Goal: Task Accomplishment & Management: Use online tool/utility

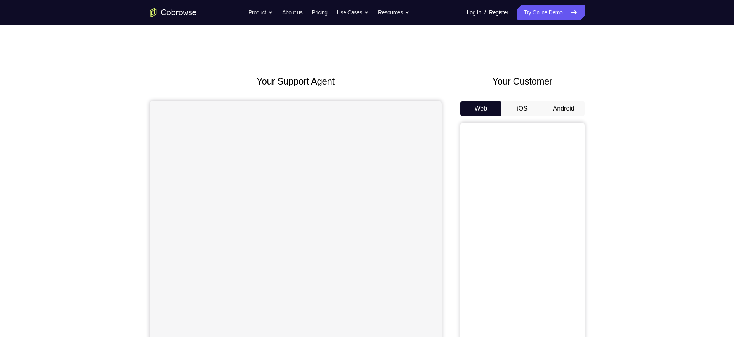
click at [554, 109] on button "Android" at bounding box center [564, 109] width 42 height 16
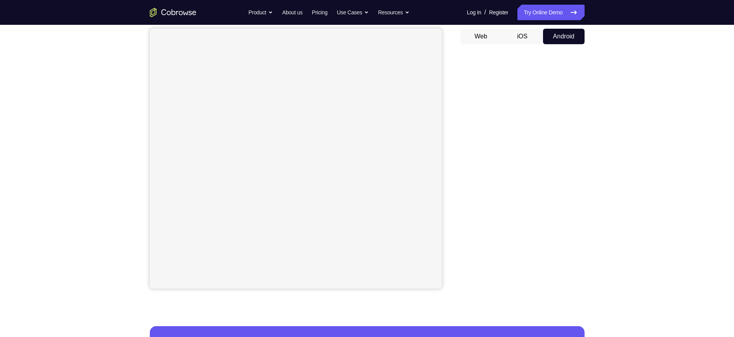
scroll to position [11, 0]
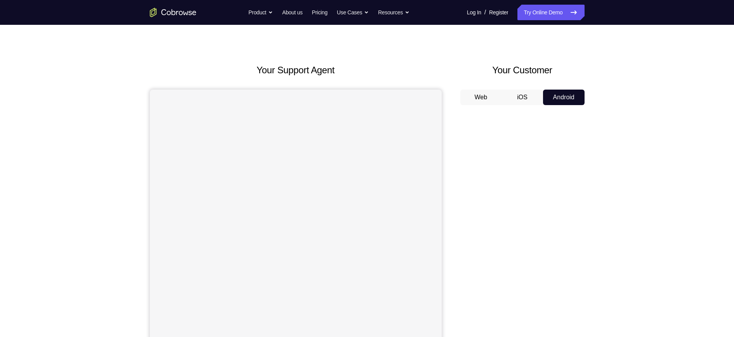
click at [569, 98] on button "Android" at bounding box center [564, 98] width 42 height 16
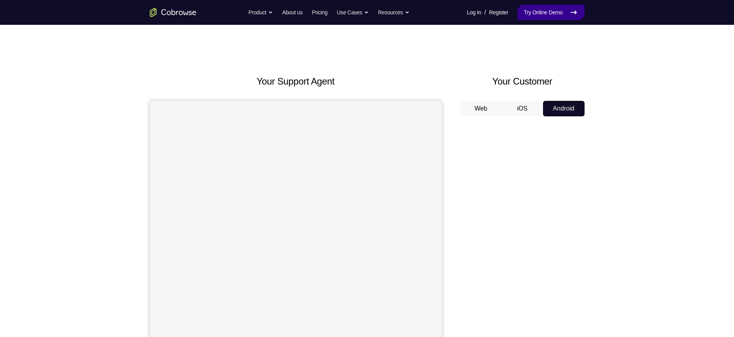
click at [563, 15] on link "Try Online Demo" at bounding box center [550, 13] width 67 height 16
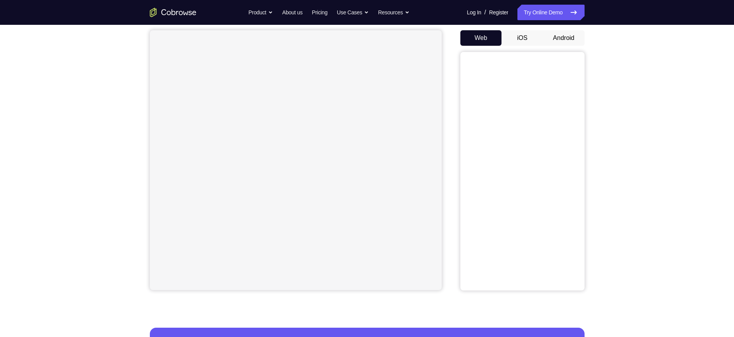
scroll to position [71, 0]
click at [562, 41] on button "Android" at bounding box center [564, 38] width 42 height 16
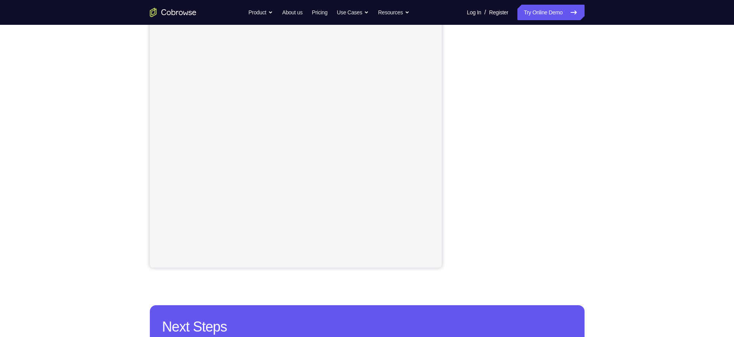
scroll to position [94, 0]
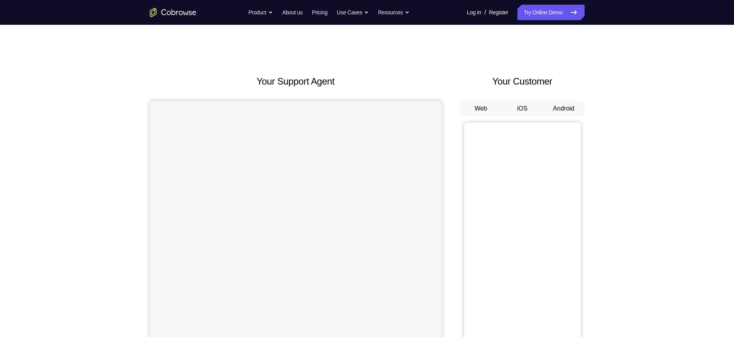
click at [562, 105] on button "Android" at bounding box center [564, 109] width 42 height 16
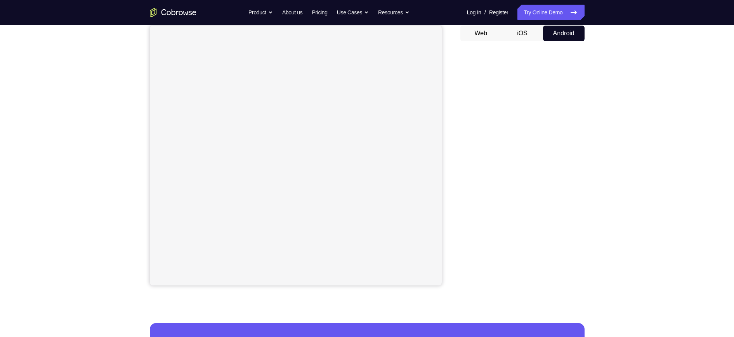
scroll to position [75, 0]
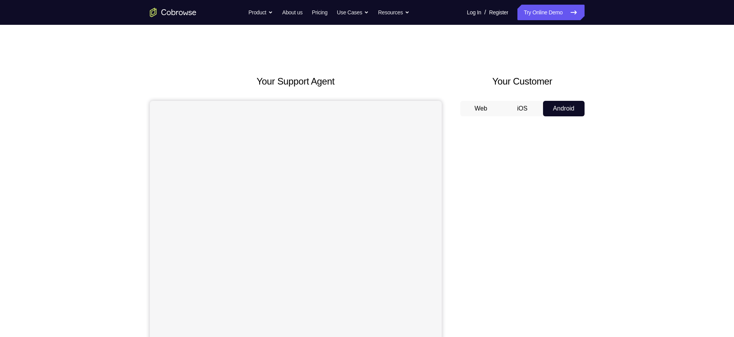
click at [569, 103] on button "Android" at bounding box center [564, 109] width 42 height 16
click at [557, 16] on link "Try Online Demo" at bounding box center [550, 13] width 67 height 16
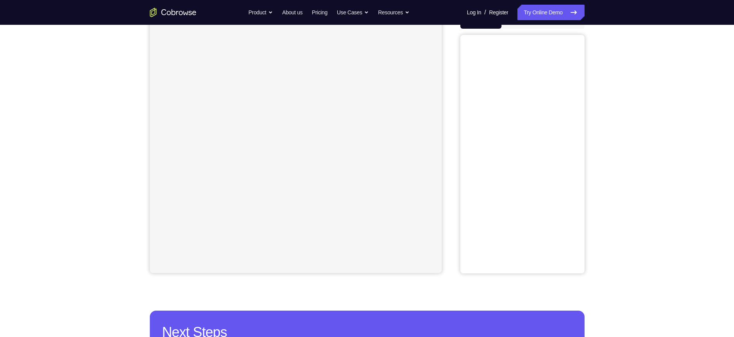
scroll to position [83, 0]
